Goal: Find specific page/section: Find specific page/section

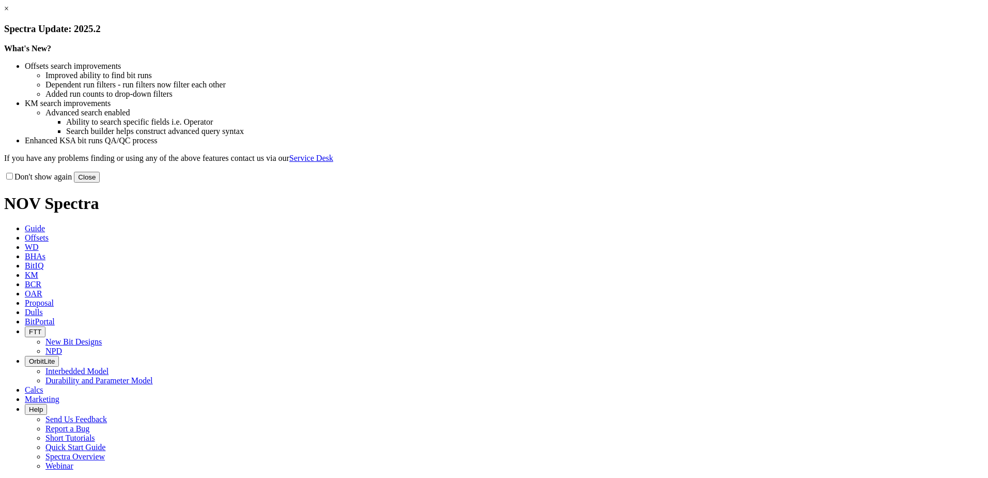
click at [9, 13] on link "×" at bounding box center [6, 8] width 5 height 9
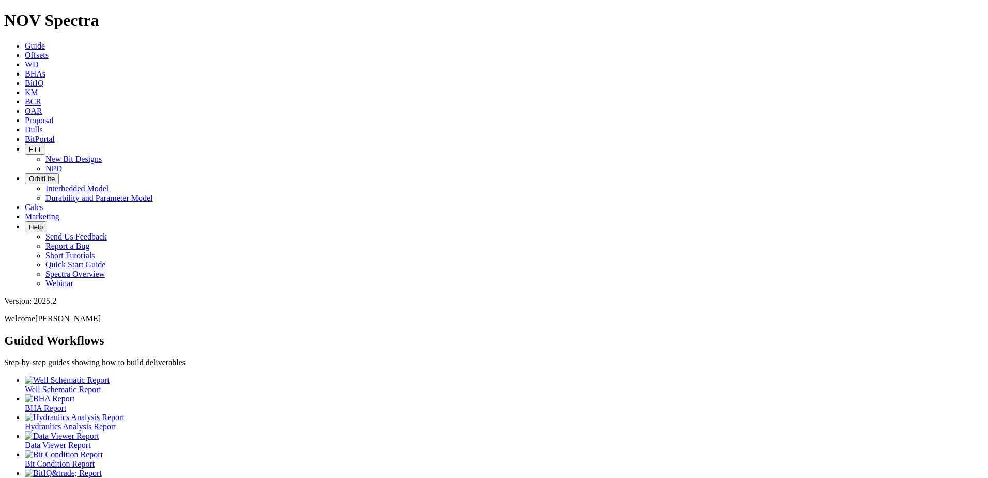
click at [43, 125] on span "Dulls" at bounding box center [34, 129] width 18 height 9
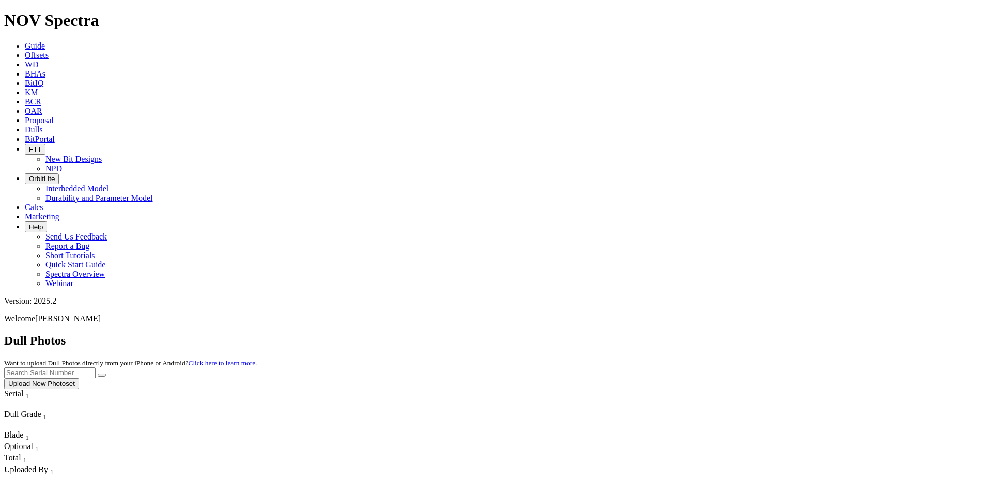
click at [96, 367] on input "text" at bounding box center [49, 372] width 91 height 11
paste input "A318390"
click at [106, 373] on button "submit" at bounding box center [102, 374] width 8 height 3
click at [96, 367] on input "A318390" at bounding box center [49, 372] width 91 height 11
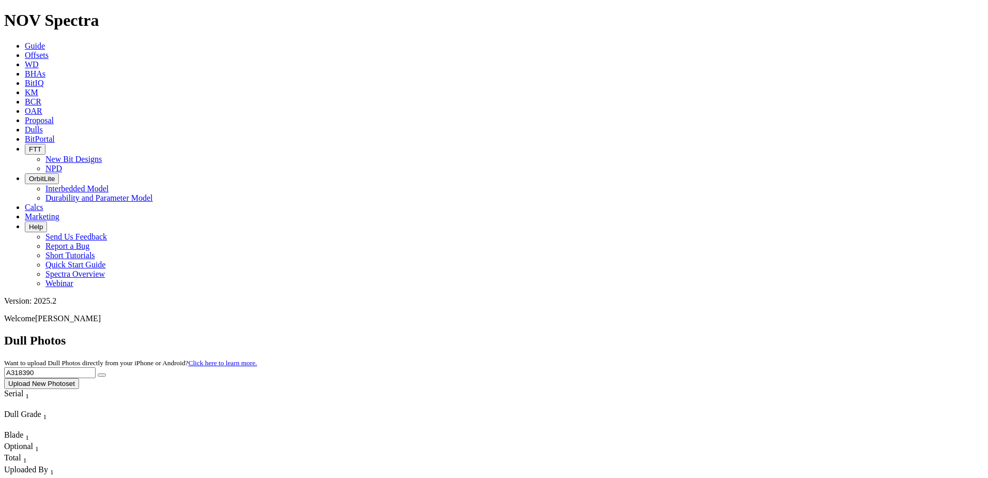
click at [96, 367] on input "A318390" at bounding box center [49, 372] width 91 height 11
paste input "3099"
click at [106, 373] on button "submit" at bounding box center [102, 374] width 8 height 3
click at [96, 367] on input "A313099" at bounding box center [49, 372] width 91 height 11
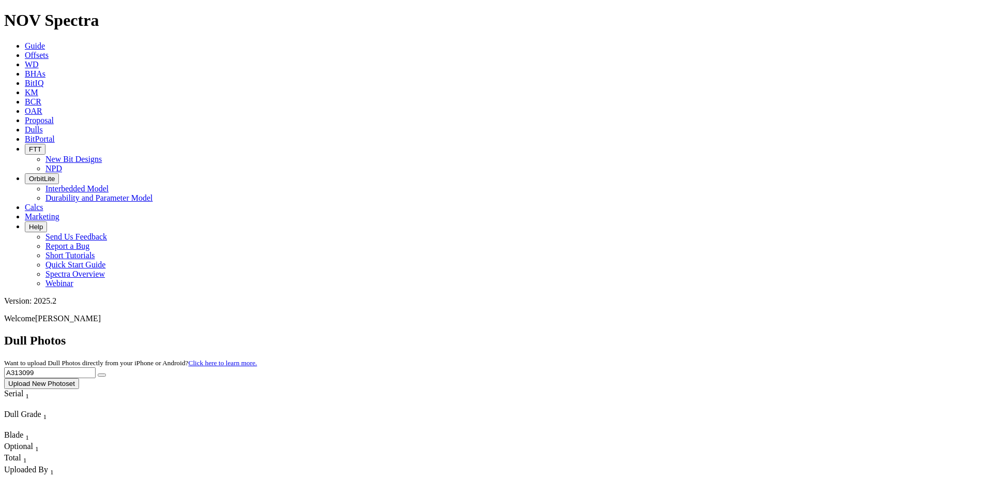
click at [96, 367] on input "A313099" at bounding box center [49, 372] width 91 height 11
paste input "6251"
click at [106, 373] on button "submit" at bounding box center [102, 374] width 8 height 3
click at [96, 367] on input "A316251" at bounding box center [49, 372] width 91 height 11
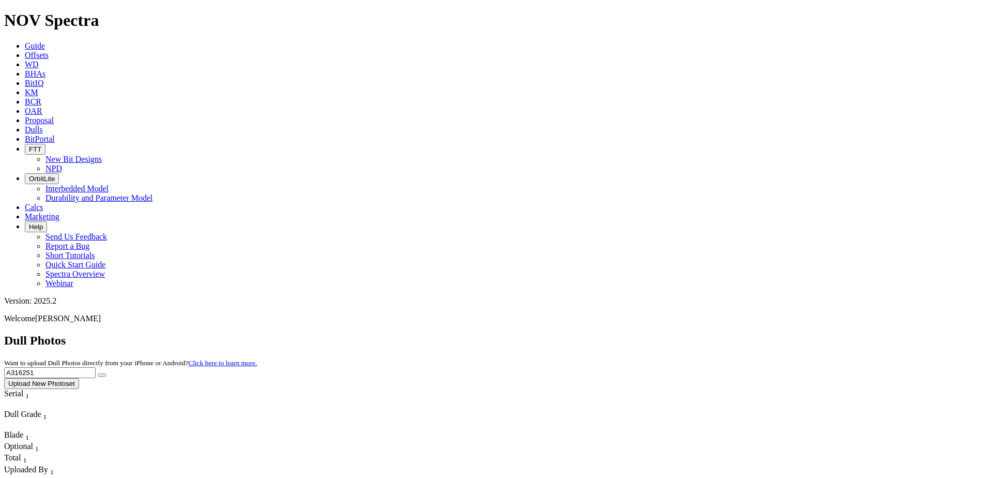
click at [96, 367] on input "A316251" at bounding box center [49, 372] width 91 height 11
paste input "4372"
click at [106, 373] on button "submit" at bounding box center [102, 374] width 8 height 3
drag, startPoint x: 774, startPoint y: 43, endPoint x: 710, endPoint y: 46, distance: 64.7
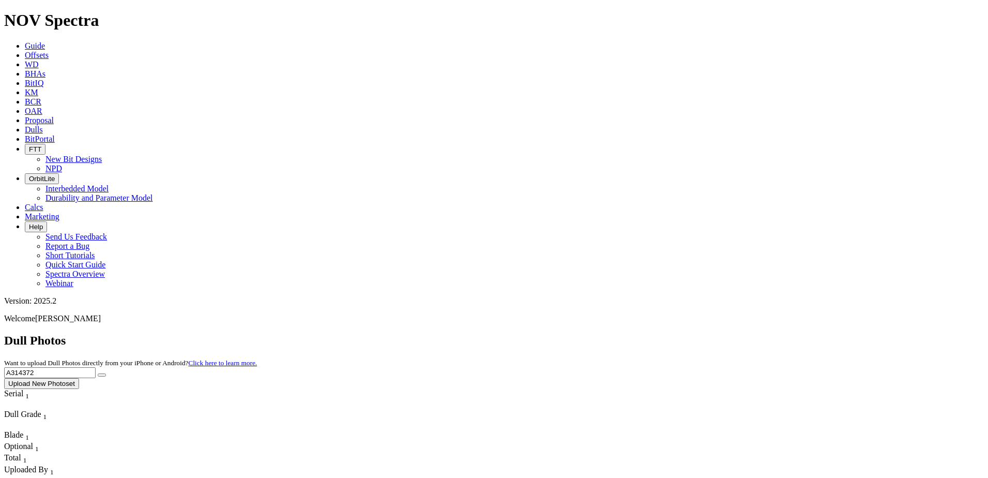
click at [710, 333] on div "Dull Photos Want to upload Dull Photos directly from your iPhone or Android? Cl…" at bounding box center [494, 360] width 980 height 55
type input "A320850"
click at [102, 375] on icon "submit" at bounding box center [102, 375] width 0 height 0
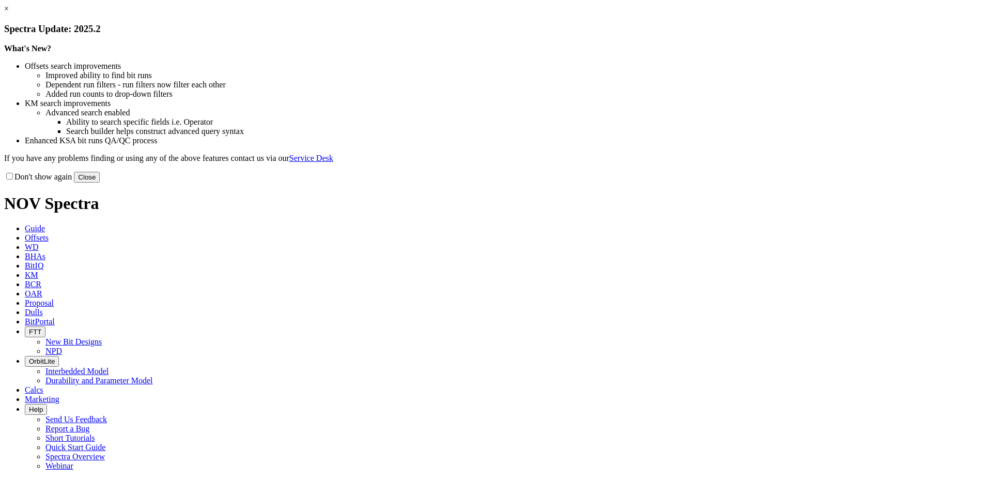
click at [100, 182] on button "Close" at bounding box center [87, 177] width 26 height 11
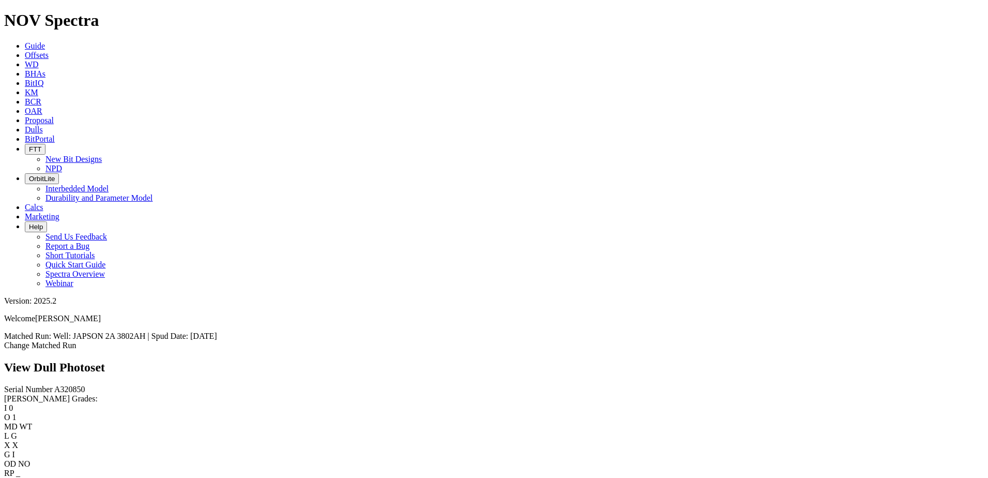
scroll to position [827, 0]
